Goal: Check status: Check status

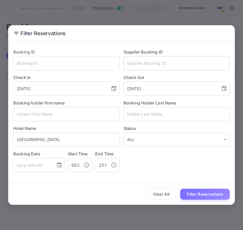
click at [186, 66] on input "text" at bounding box center [176, 63] width 106 height 14
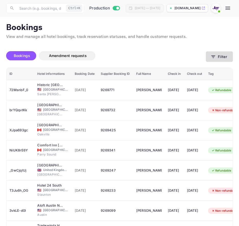
click at [218, 54] on button "Filter" at bounding box center [219, 57] width 27 height 10
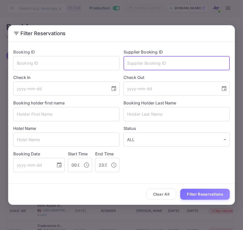
click at [179, 61] on input "text" at bounding box center [176, 63] width 106 height 14
paste input "8091389"
type input "8091389"
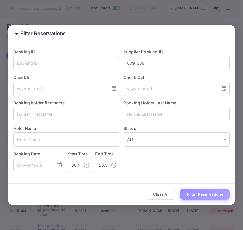
click at [192, 196] on button "Filter Reservations" at bounding box center [204, 194] width 49 height 11
